Goal: Task Accomplishment & Management: Use online tool/utility

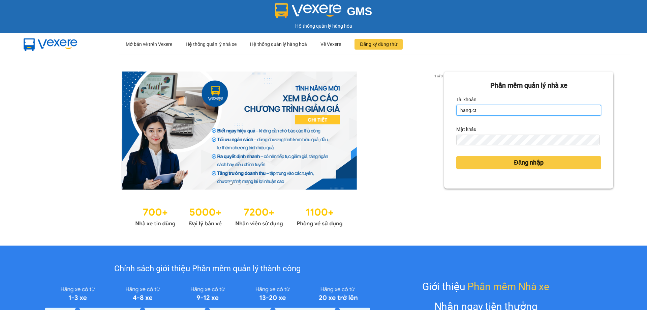
click at [484, 112] on input "hang.ct" at bounding box center [528, 110] width 145 height 11
type input "nguyenhoa.ct"
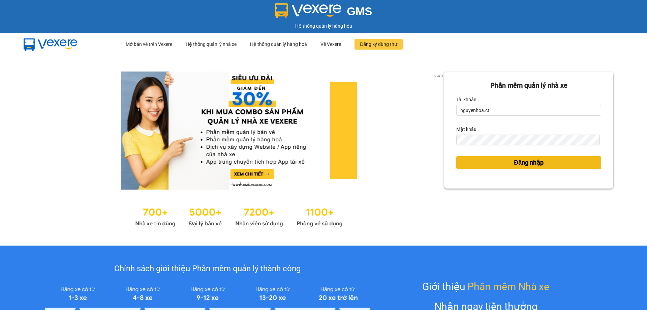
click at [528, 163] on span "Đăng nhập" at bounding box center [529, 162] width 30 height 9
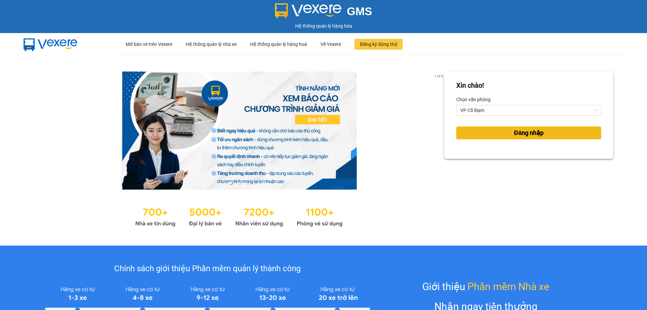
click at [525, 136] on span "Đăng nhập" at bounding box center [529, 132] width 30 height 9
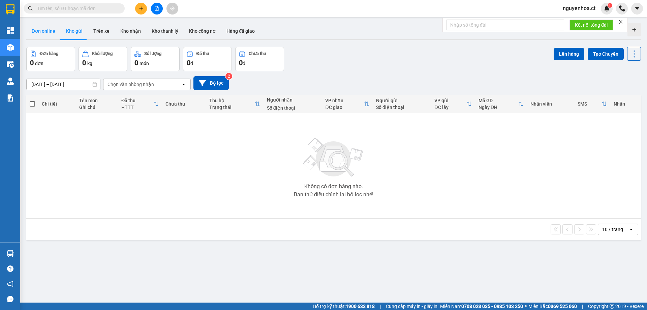
click at [40, 31] on button "Đơn online" at bounding box center [43, 31] width 34 height 16
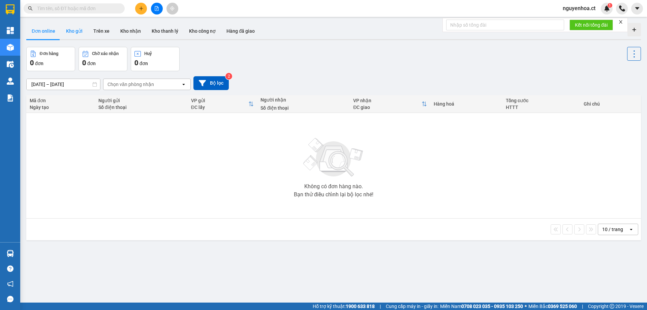
click at [72, 31] on button "Kho gửi" at bounding box center [74, 31] width 27 height 16
type input "[DATE] – [DATE]"
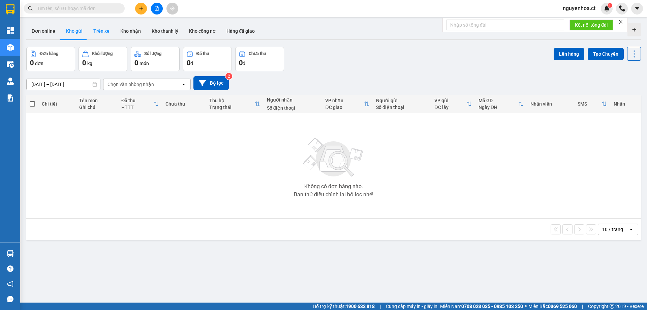
click at [101, 33] on button "Trên xe" at bounding box center [101, 31] width 27 height 16
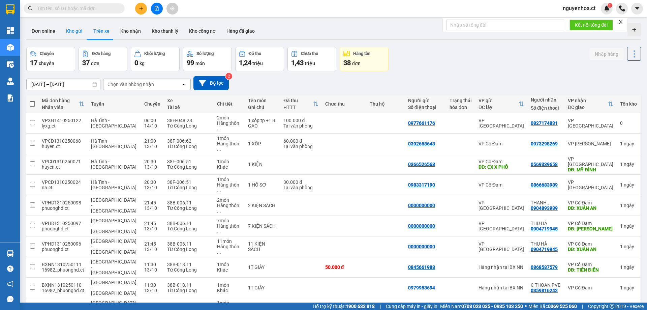
click at [77, 33] on button "Kho gửi" at bounding box center [74, 31] width 27 height 16
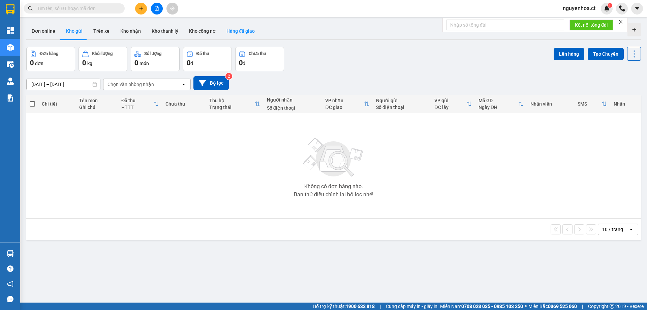
click at [228, 31] on button "Hàng đã giao" at bounding box center [240, 31] width 39 height 16
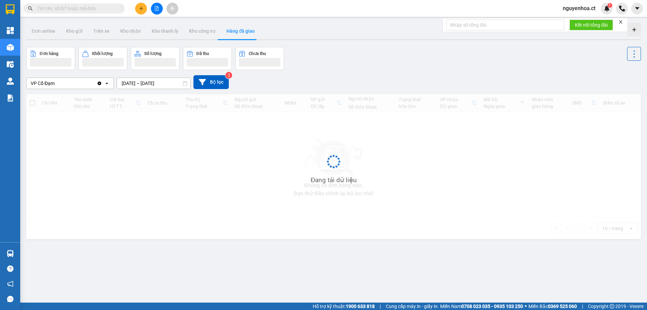
click at [98, 83] on icon "Clear value" at bounding box center [100, 83] width 4 height 4
